Goal: Information Seeking & Learning: Learn about a topic

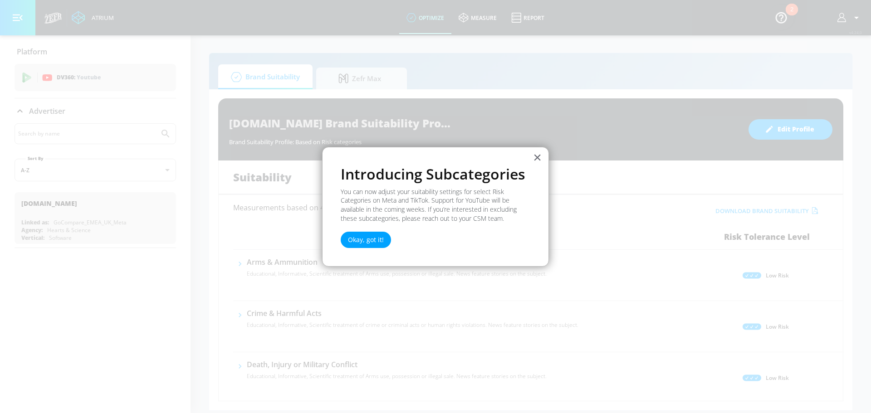
click at [536, 156] on button "×" at bounding box center [537, 157] width 9 height 15
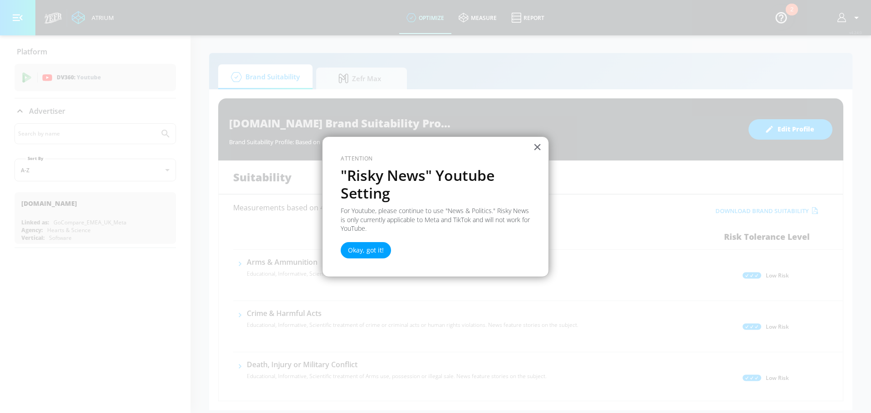
click at [524, 150] on div "× Attention "Risky News" Youtube Setting For Youtube, please continue to use "N…" at bounding box center [435, 207] width 227 height 141
click at [526, 150] on div "× Attention "Risky News" Youtube Setting For Youtube, please continue to use "N…" at bounding box center [435, 207] width 227 height 141
click at [530, 147] on div "× Attention "Risky News" Youtube Setting For Youtube, please continue to use "N…" at bounding box center [435, 207] width 227 height 141
click at [534, 149] on button "×" at bounding box center [537, 147] width 9 height 15
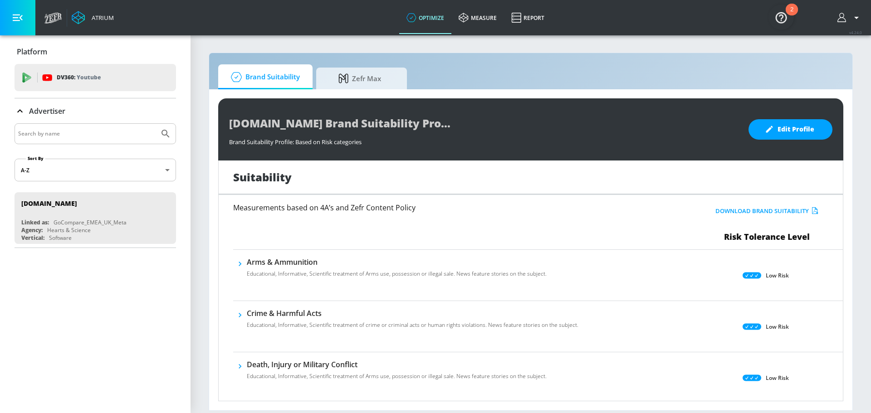
click at [847, 15] on button "button" at bounding box center [849, 17] width 24 height 11
click at [773, 17] on img "Open Resource Center, 2 new notifications" at bounding box center [780, 17] width 25 height 25
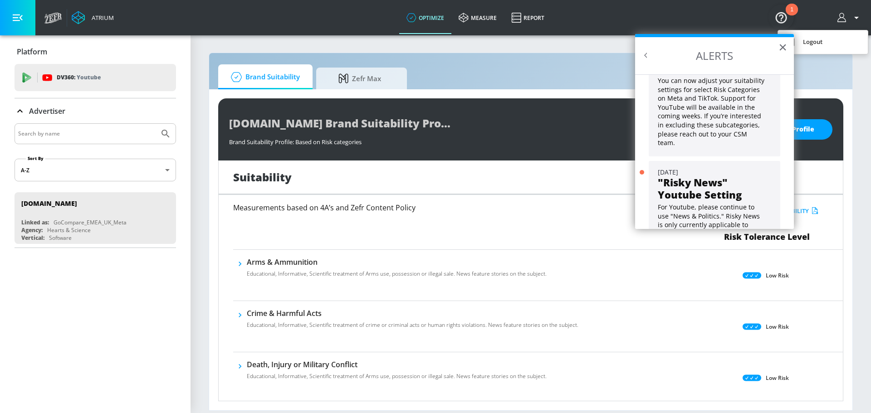
scroll to position [82, 0]
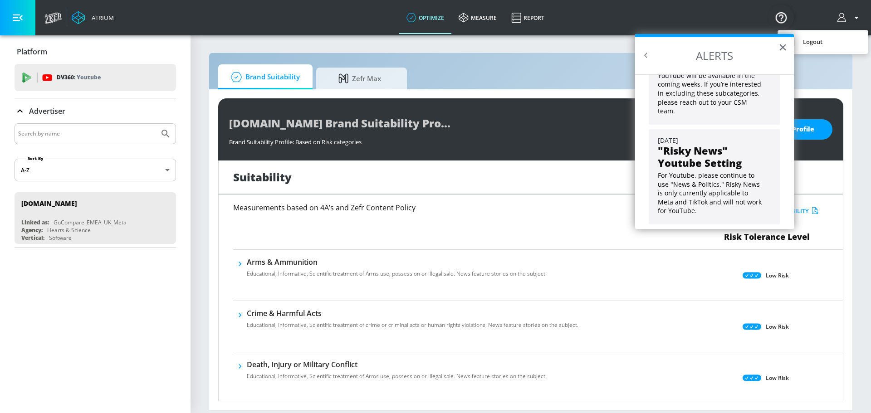
click at [521, 18] on div at bounding box center [435, 206] width 871 height 413
click at [507, 23] on link "Report" at bounding box center [528, 17] width 48 height 33
click at [781, 49] on button "×" at bounding box center [782, 47] width 9 height 15
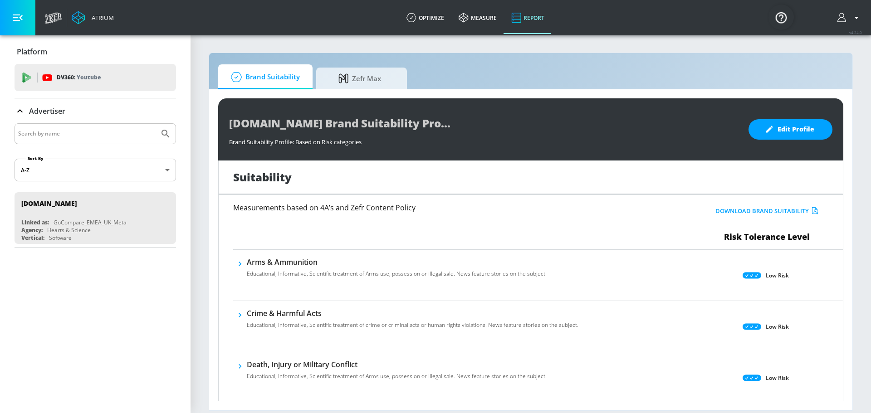
click at [774, 49] on section "Brand Suitability Zefr Max [DOMAIN_NAME] Brand Suitability Profile Brand Suitab…" at bounding box center [531, 223] width 680 height 379
click at [701, 53] on div "Brand Suitability Zefr Max [DOMAIN_NAME] Brand Suitability Profile Brand Suitab…" at bounding box center [531, 232] width 644 height 358
